Goal: Information Seeking & Learning: Find specific fact

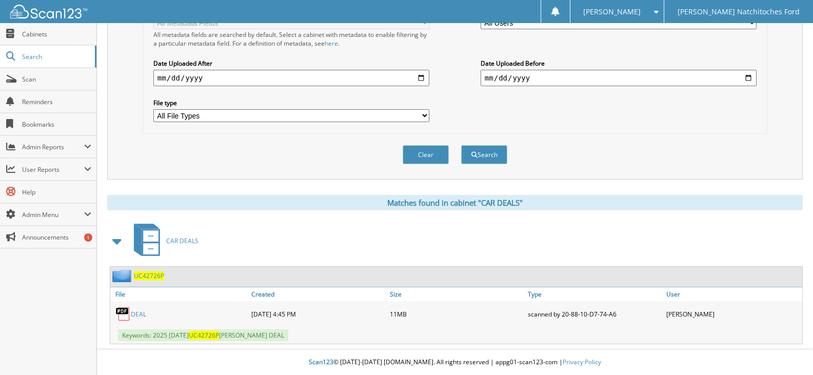
click at [64, 76] on span "Scan" at bounding box center [56, 79] width 69 height 9
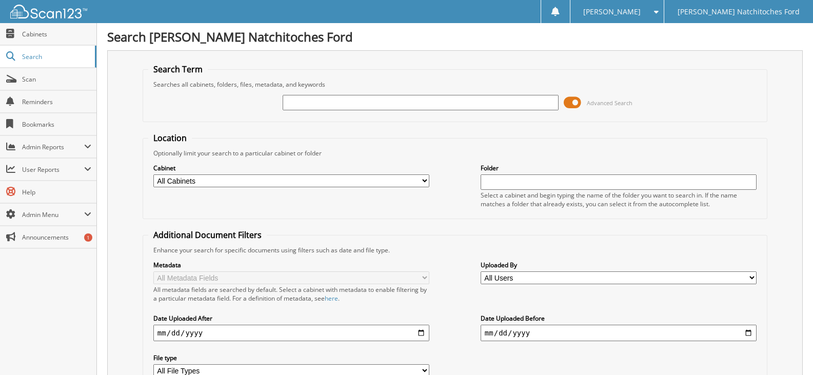
click at [364, 184] on select "All Cabinets ACCOUNTS PAYABLE ACCOUNTS PAYABLE JG ACCOUNTS RECEIVABLE ACTIVE EM…" at bounding box center [291, 180] width 276 height 13
select select "4580"
click at [153, 174] on select "All Cabinets ACCOUNTS PAYABLE ACCOUNTS PAYABLE JG ACCOUNTS RECEIVABLE ACTIVE EM…" at bounding box center [291, 180] width 276 height 13
click at [327, 100] on input "text" at bounding box center [421, 102] width 276 height 15
type input "UT80035T"
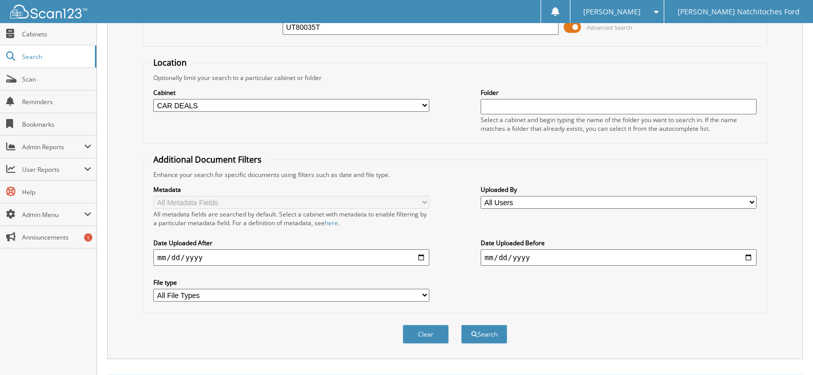
scroll to position [24, 0]
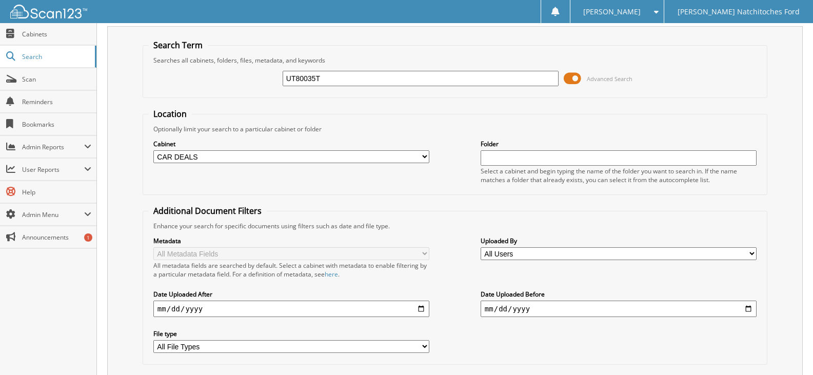
drag, startPoint x: 320, startPoint y: 76, endPoint x: 315, endPoint y: 83, distance: 8.4
click at [315, 81] on input "UT80035T" at bounding box center [421, 78] width 276 height 15
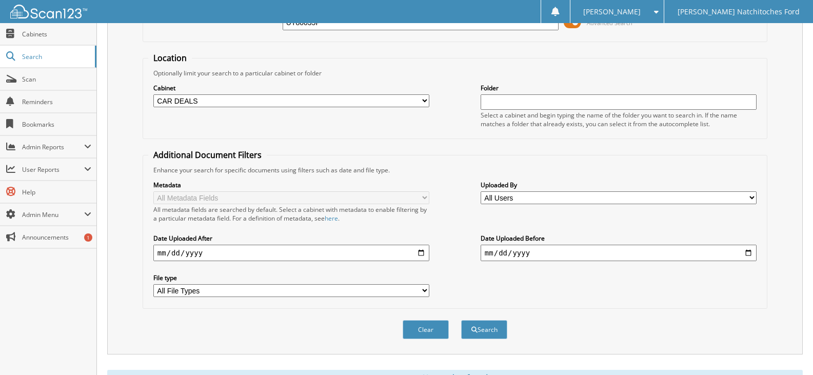
scroll to position [127, 0]
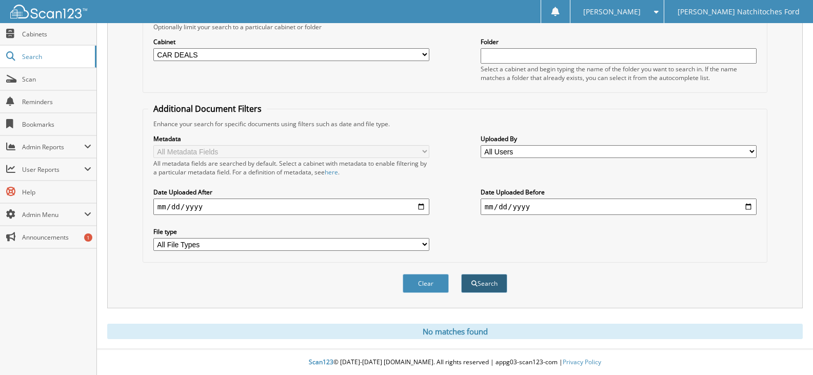
type input "UT80035P"
click at [473, 283] on span "submit" at bounding box center [475, 284] width 6 height 6
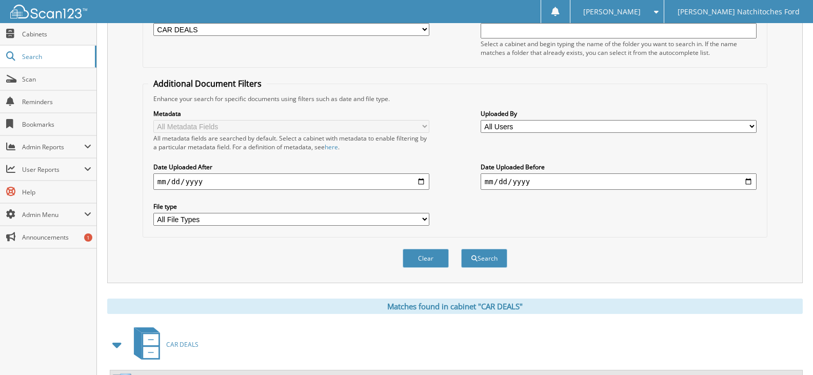
scroll to position [256, 0]
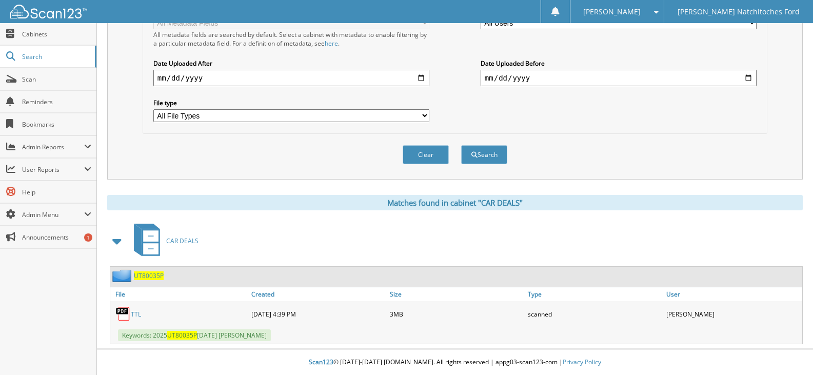
click at [136, 312] on link "TTL" at bounding box center [136, 314] width 10 height 9
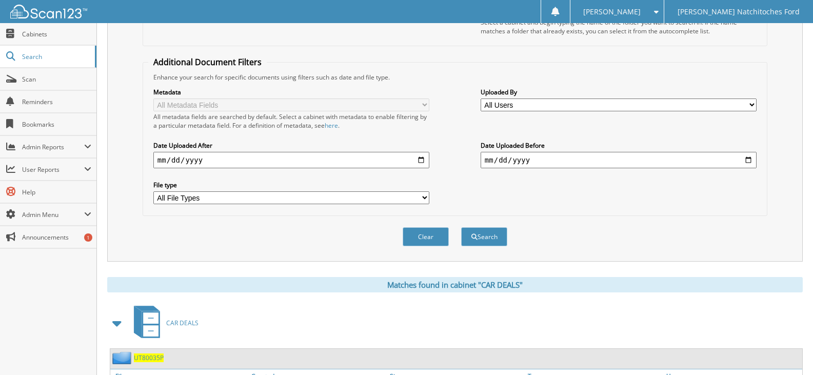
scroll to position [0, 0]
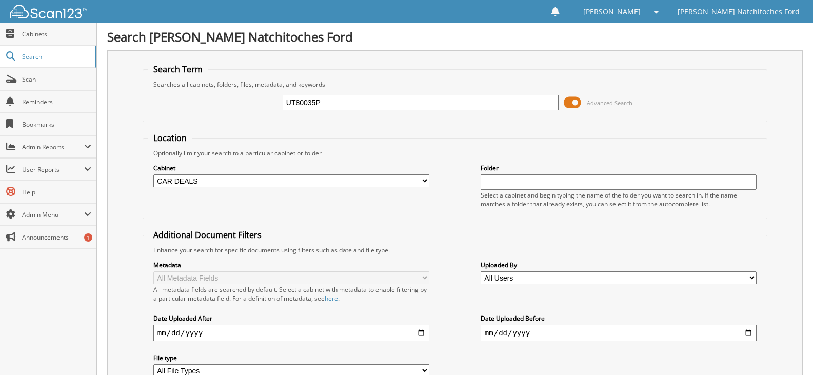
drag, startPoint x: 330, startPoint y: 96, endPoint x: 264, endPoint y: 103, distance: 66.5
click at [264, 103] on div "UT80035P Advanced Search" at bounding box center [455, 103] width 614 height 28
type input "80035"
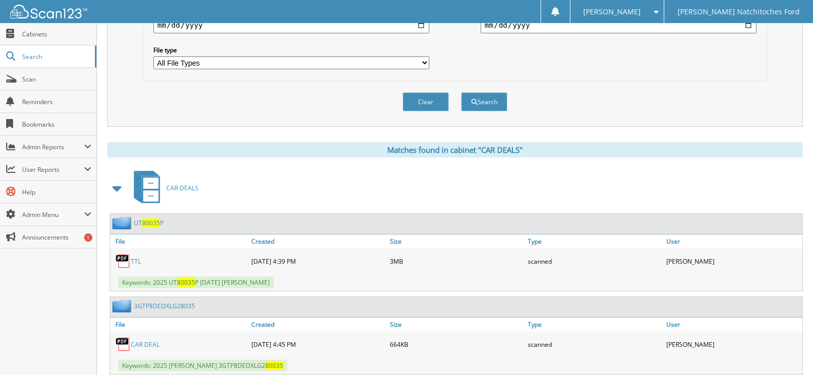
scroll to position [339, 0]
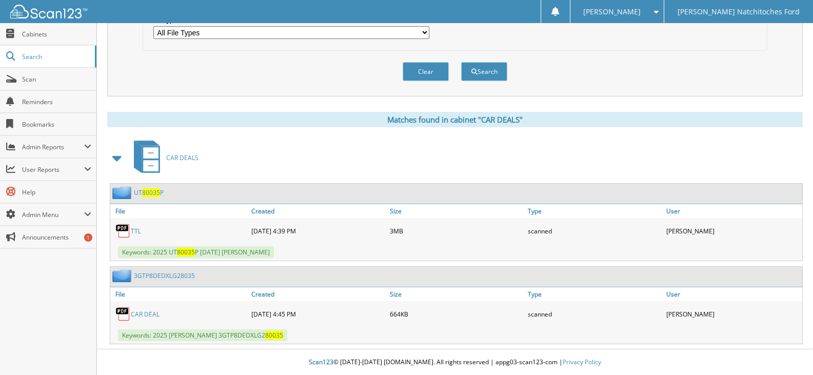
click at [146, 314] on link "CAR DEAL" at bounding box center [145, 314] width 29 height 9
click at [141, 313] on link "CAR DEAL" at bounding box center [145, 314] width 29 height 9
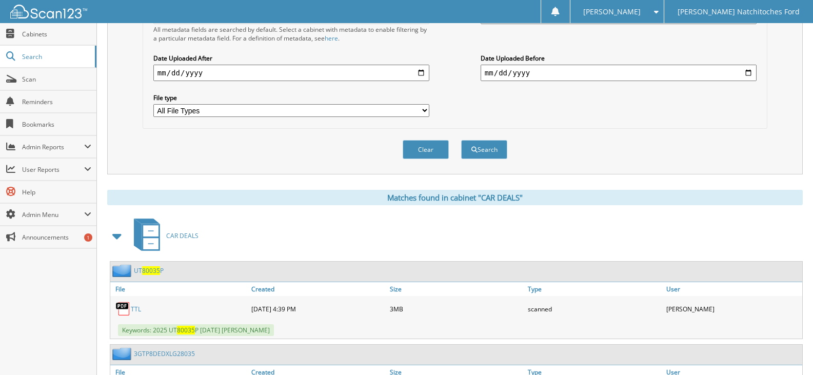
scroll to position [267, 0]
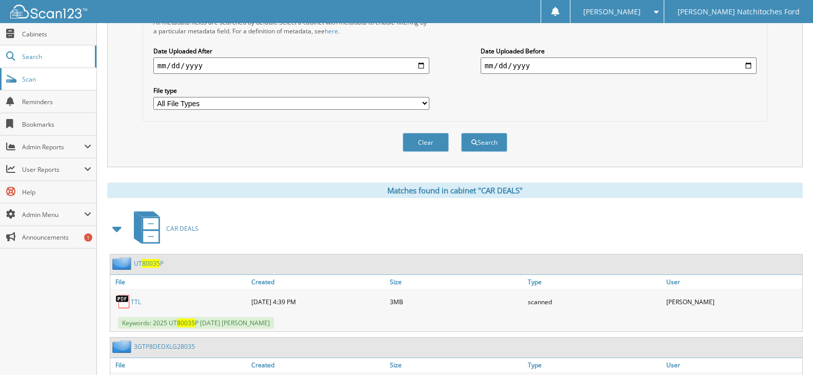
click at [33, 77] on span "Scan" at bounding box center [56, 79] width 69 height 9
